Goal: Contribute content: Contribute content

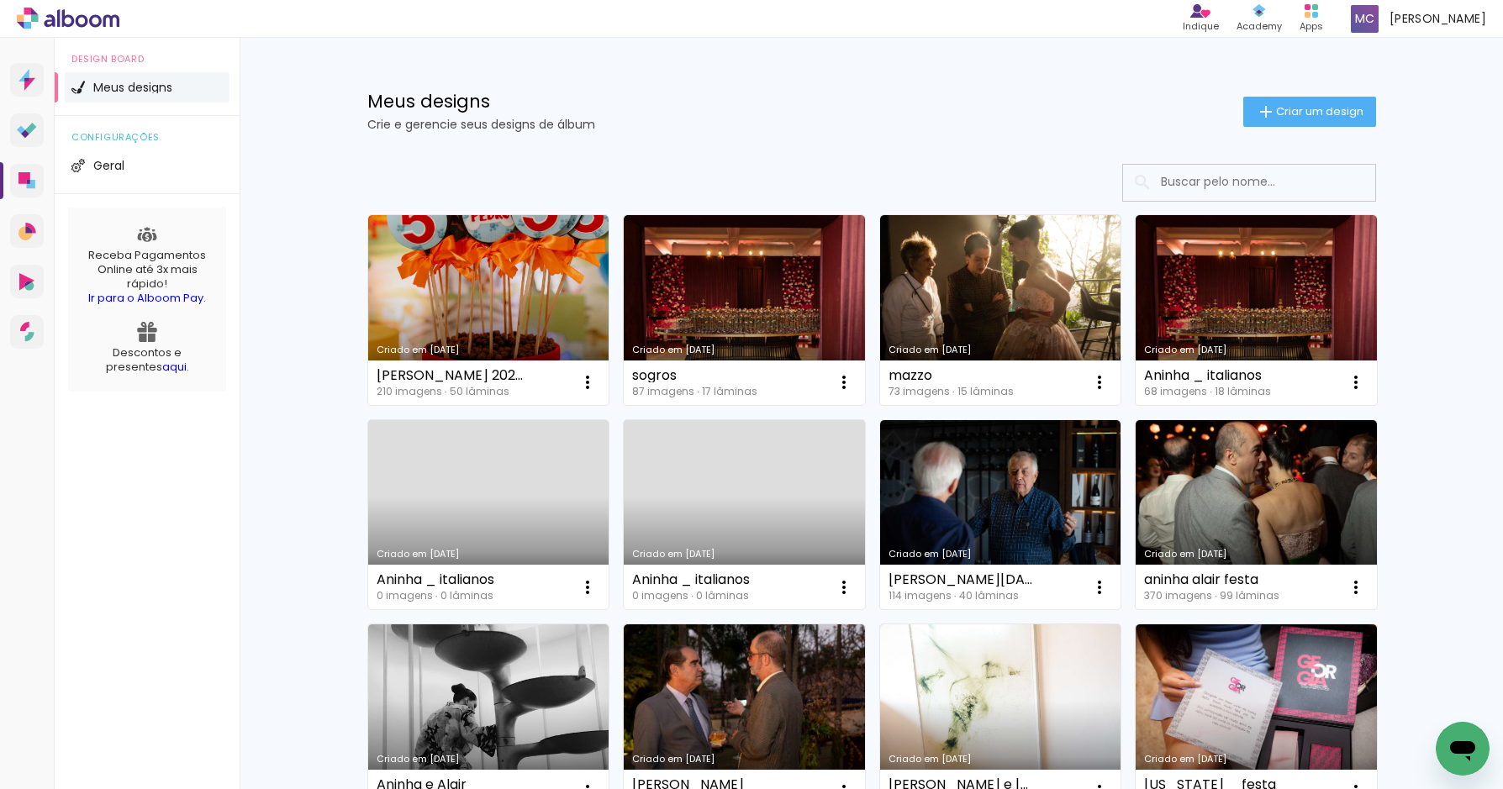
click at [969, 268] on link "Criado em [DATE]" at bounding box center [1000, 310] width 241 height 190
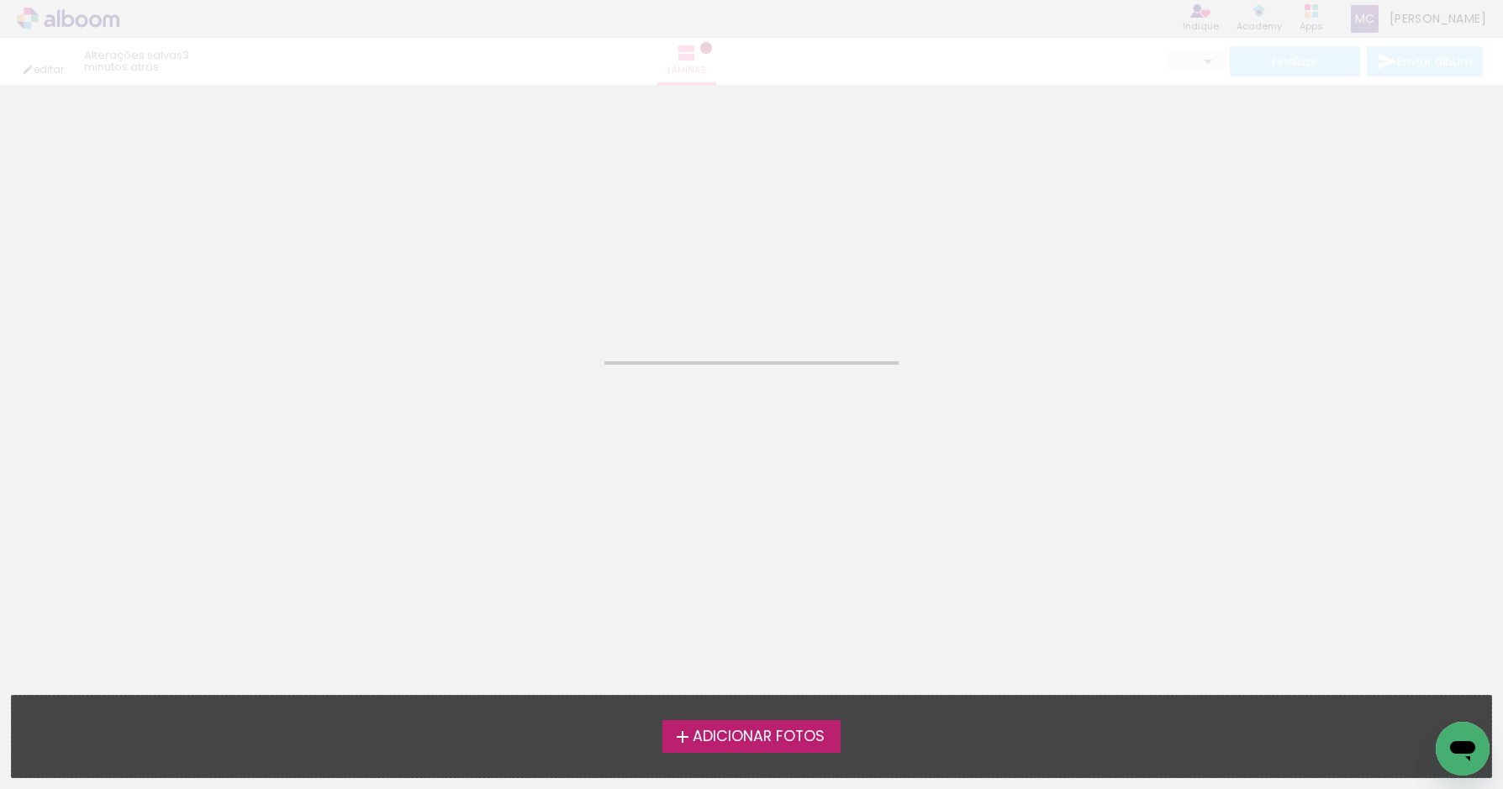
click at [969, 268] on neon-animated-pages "Confirmar Cancelar" at bounding box center [751, 437] width 1503 height 704
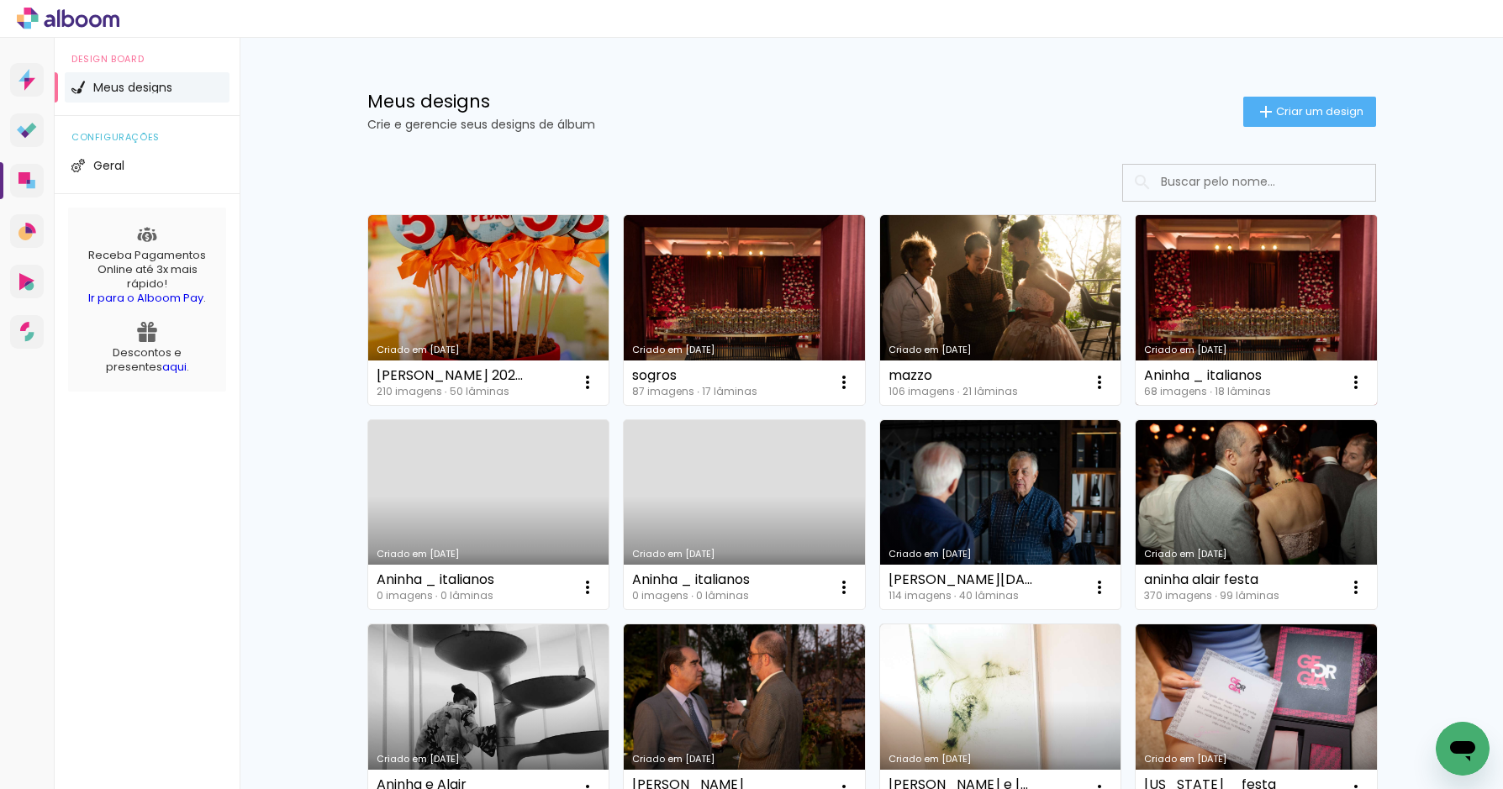
click at [1252, 270] on link "Criado em [DATE]" at bounding box center [1255, 310] width 241 height 190
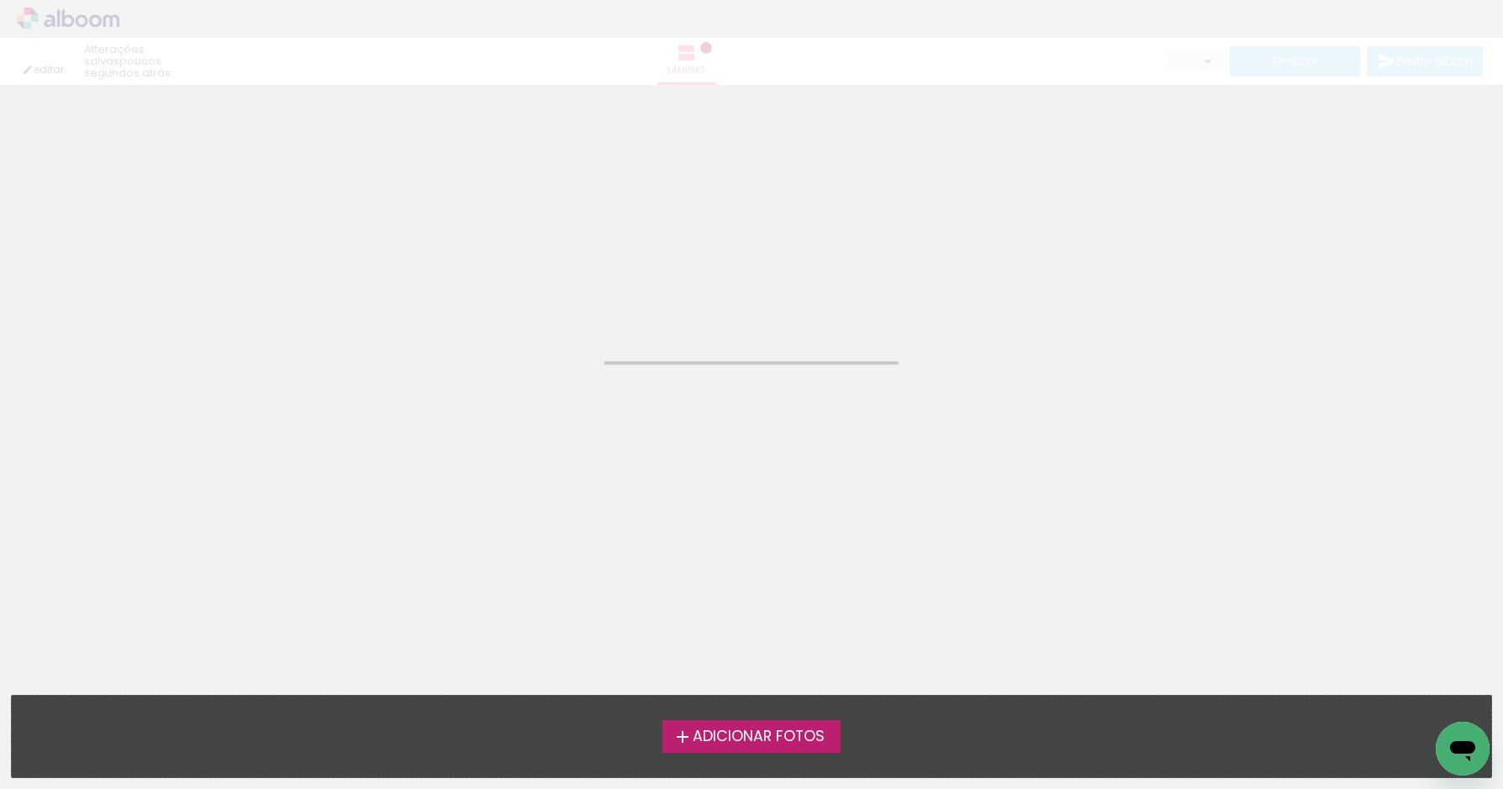
click at [1252, 270] on neon-animated-pages "Confirmar Cancelar" at bounding box center [751, 437] width 1503 height 704
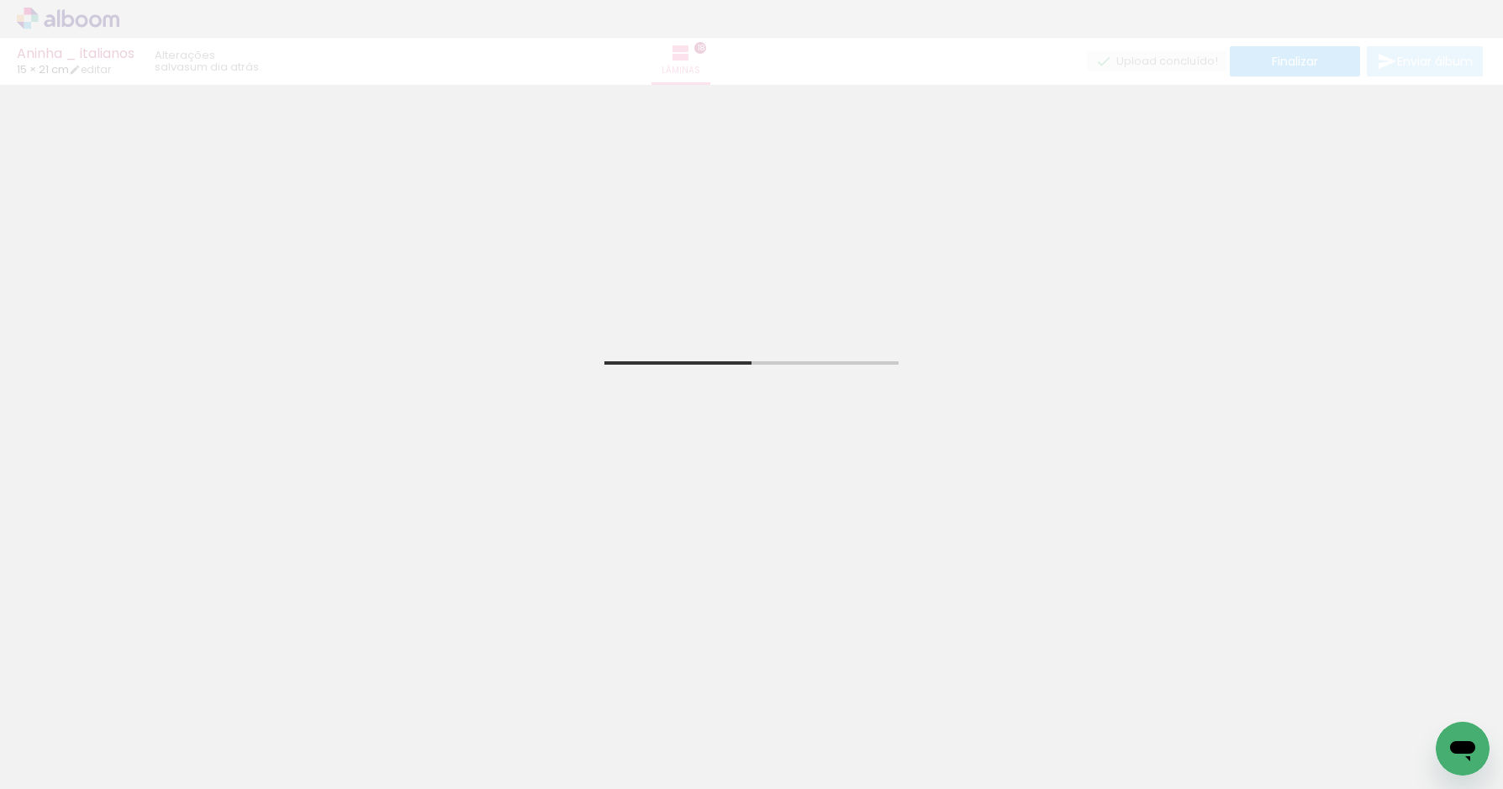
click at [46, 765] on span "Adicionar Fotos" at bounding box center [59, 766] width 50 height 18
click at [0, 0] on input "file" at bounding box center [0, 0] width 0 height 0
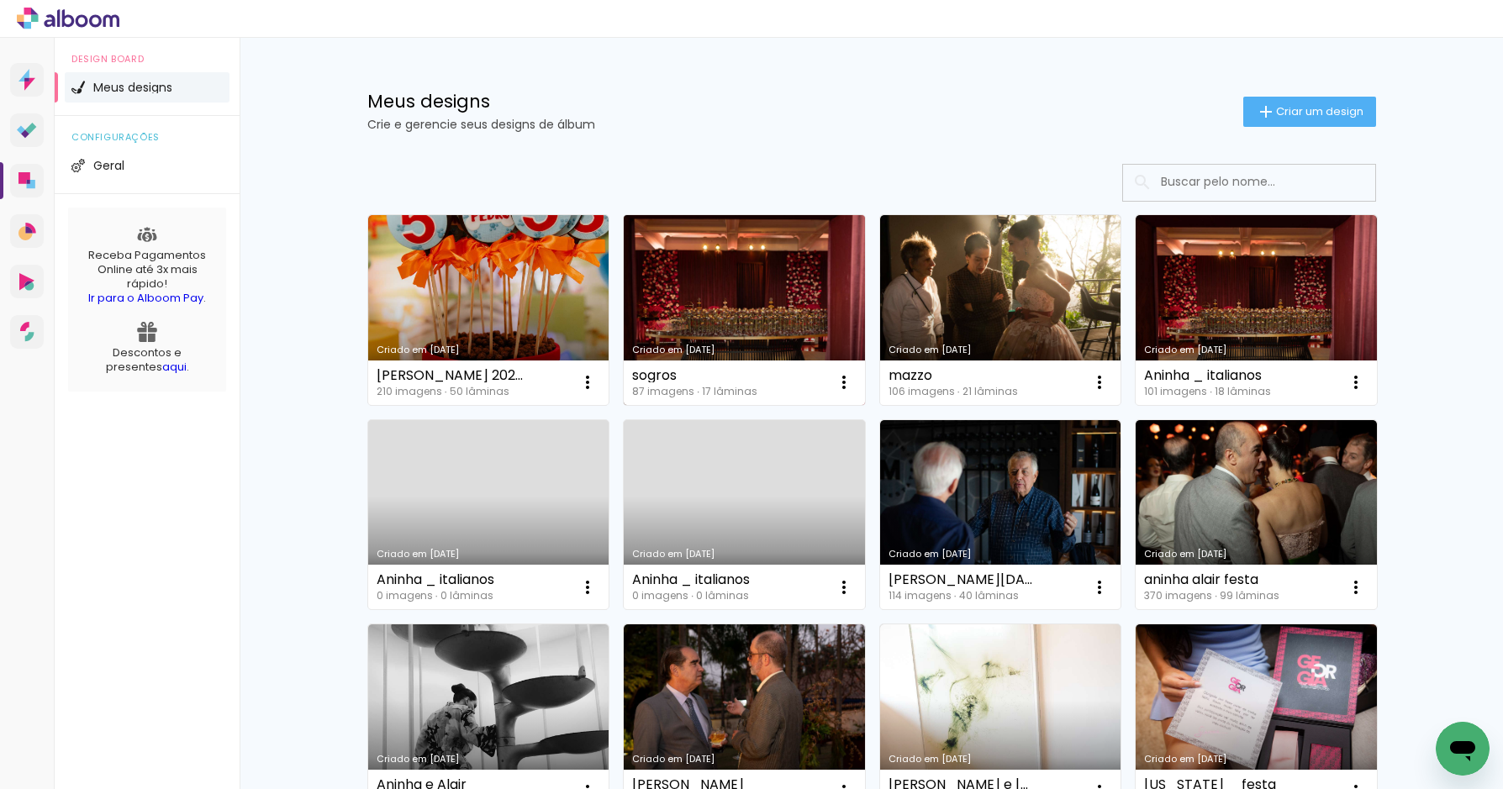
click at [751, 270] on link "Criado em [DATE]" at bounding box center [744, 310] width 241 height 190
click at [0, 0] on neon-animated-pages "Confirmar Cancelar" at bounding box center [0, 0] width 0 height 0
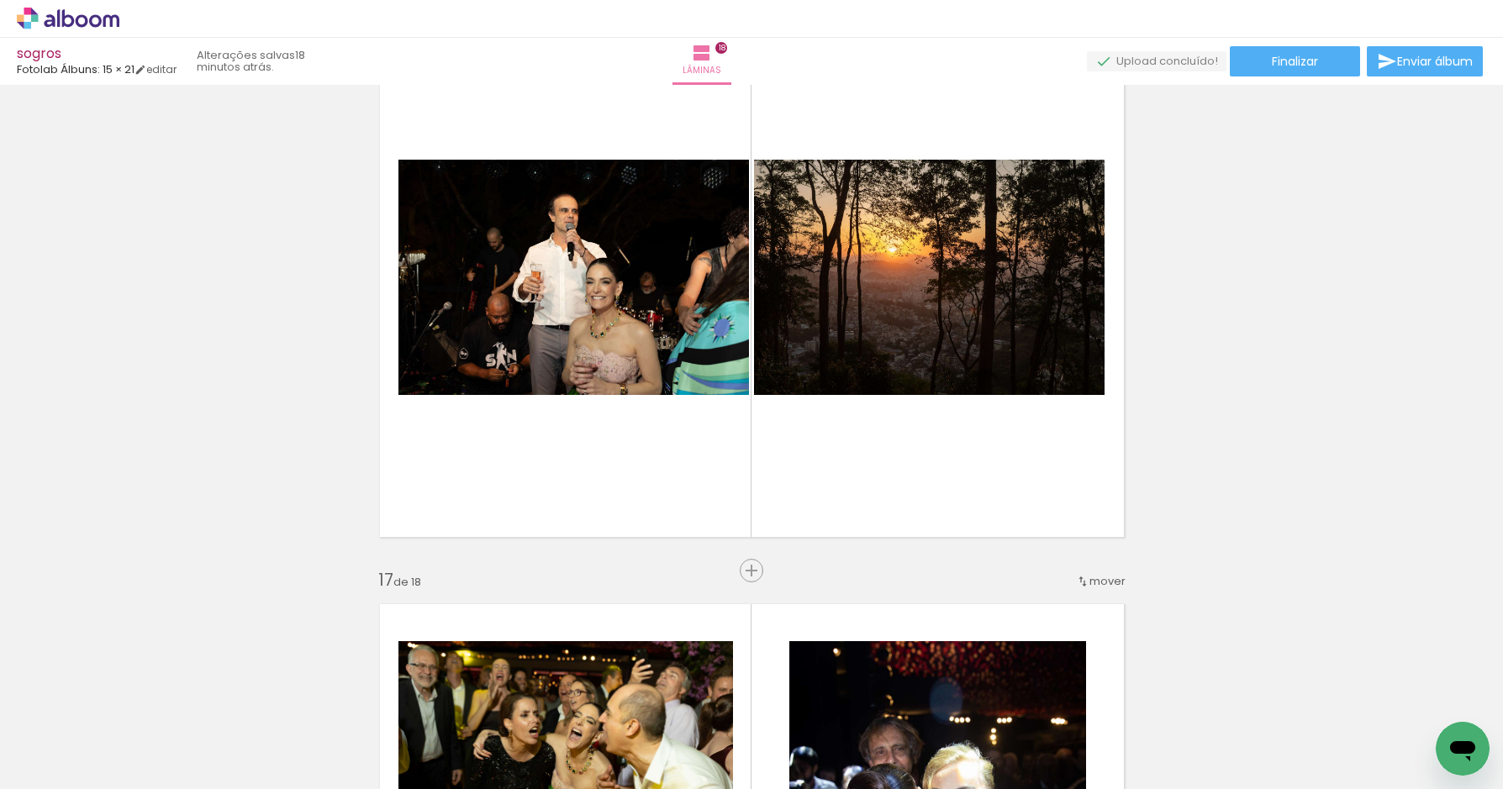
scroll to position [0, 5229]
